Goal: Find contact information: Obtain details needed to contact an individual or organization

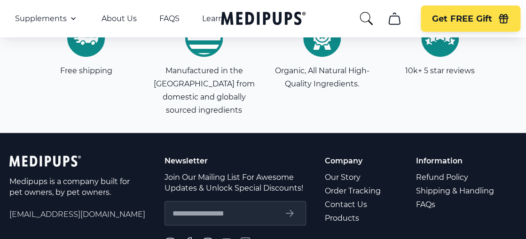
scroll to position [3340, 0]
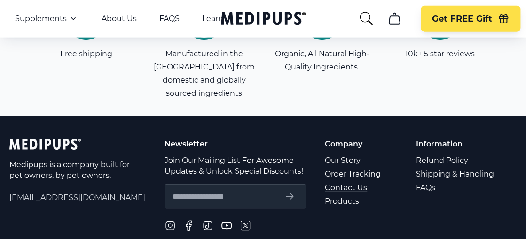
click at [339, 181] on link "Contact Us" at bounding box center [353, 188] width 57 height 14
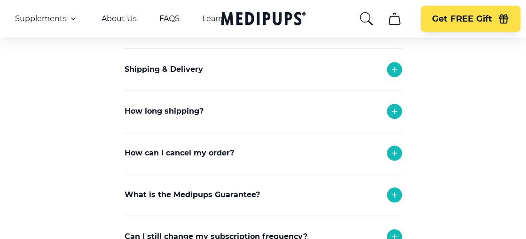
scroll to position [235, 0]
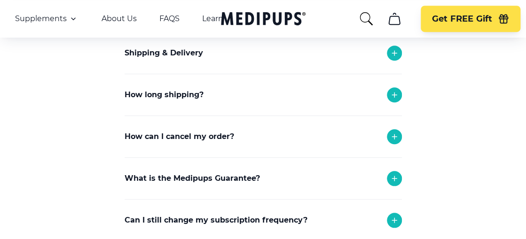
click at [394, 137] on icon at bounding box center [394, 136] width 11 height 11
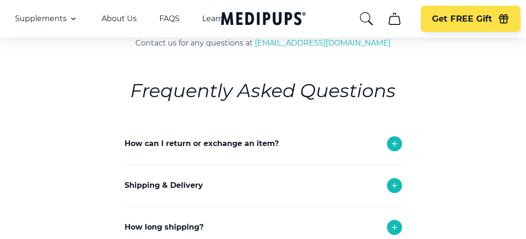
scroll to position [0, 0]
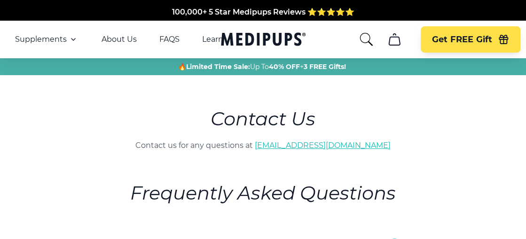
click at [314, 143] on link "[EMAIL_ADDRESS][DOMAIN_NAME]" at bounding box center [323, 145] width 136 height 9
click at [310, 146] on link "[EMAIL_ADDRESS][DOMAIN_NAME]" at bounding box center [323, 145] width 136 height 9
click at [317, 147] on link "[EMAIL_ADDRESS][DOMAIN_NAME]" at bounding box center [323, 145] width 136 height 9
click at [317, 146] on link "[EMAIL_ADDRESS][DOMAIN_NAME]" at bounding box center [323, 145] width 136 height 9
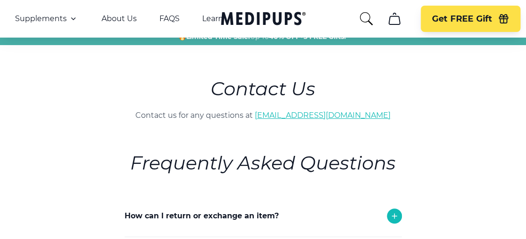
scroll to position [47, 0]
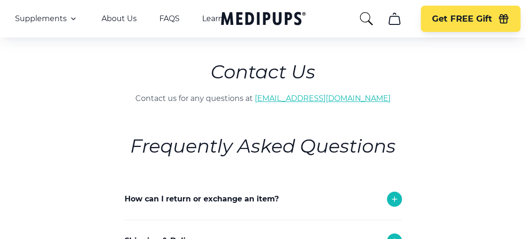
click at [295, 95] on link "[EMAIL_ADDRESS][DOMAIN_NAME]" at bounding box center [323, 98] width 136 height 9
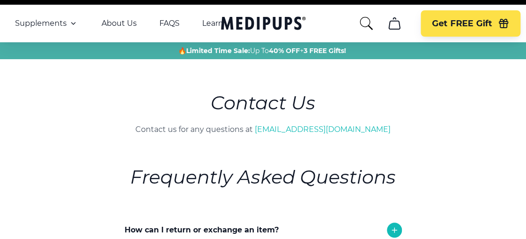
scroll to position [0, 0]
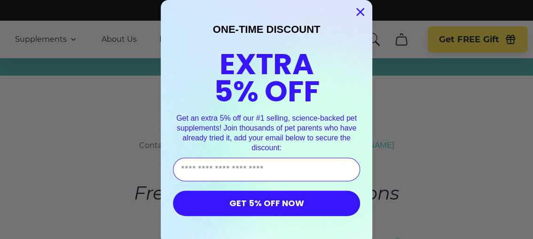
click at [353, 9] on circle "Close dialog" at bounding box center [361, 12] width 16 height 16
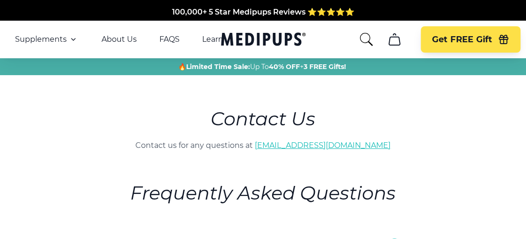
click at [318, 145] on link "[EMAIL_ADDRESS][DOMAIN_NAME]" at bounding box center [323, 145] width 136 height 9
click at [317, 145] on link "[EMAIL_ADDRESS][DOMAIN_NAME]" at bounding box center [323, 145] width 136 height 9
click at [305, 144] on link "[EMAIL_ADDRESS][DOMAIN_NAME]" at bounding box center [323, 145] width 136 height 9
click at [304, 144] on link "[EMAIL_ADDRESS][DOMAIN_NAME]" at bounding box center [323, 145] width 136 height 9
click at [304, 148] on link "[EMAIL_ADDRESS][DOMAIN_NAME]" at bounding box center [323, 145] width 136 height 9
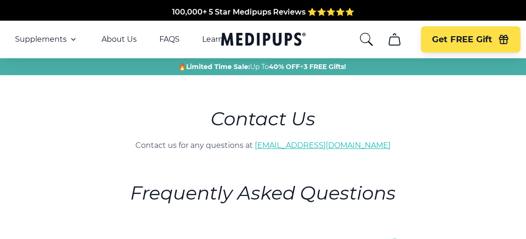
click at [310, 146] on link "[EMAIL_ADDRESS][DOMAIN_NAME]" at bounding box center [323, 145] width 136 height 9
